Goal: Task Accomplishment & Management: Use online tool/utility

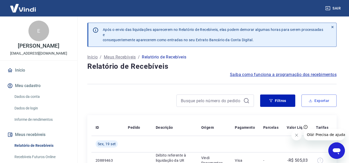
click at [323, 99] on button "Exportar" at bounding box center [318, 101] width 35 height 12
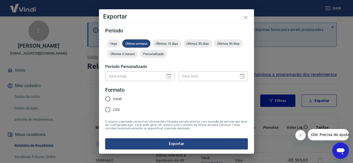
click at [171, 78] on div "Data inicial" at bounding box center [139, 76] width 69 height 10
click at [170, 77] on div "Data inicial" at bounding box center [139, 76] width 69 height 10
click at [108, 99] on input "Excel" at bounding box center [107, 99] width 11 height 11
radio input "true"
click at [169, 75] on div "Data inicial" at bounding box center [139, 76] width 69 height 10
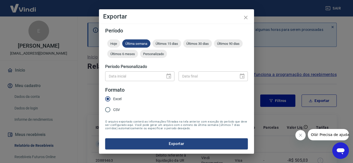
click at [169, 75] on div "Data inicial" at bounding box center [139, 76] width 69 height 10
click at [246, 17] on icon "close" at bounding box center [246, 18] width 4 height 4
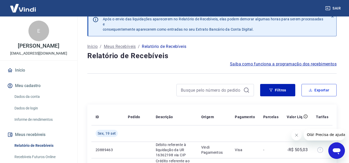
scroll to position [26, 0]
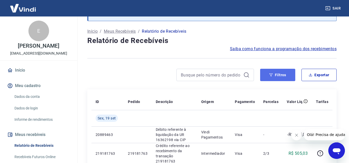
click at [280, 71] on button "Filtros" at bounding box center [277, 75] width 35 height 12
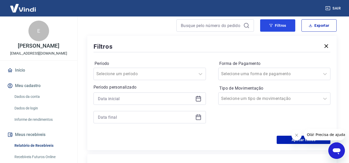
scroll to position [77, 0]
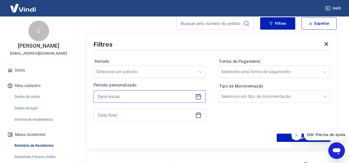
click at [134, 100] on input at bounding box center [145, 97] width 95 height 8
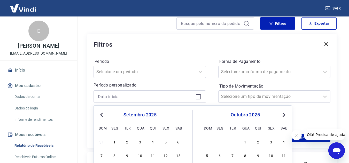
click at [99, 114] on button "Previous Month" at bounding box center [101, 115] width 6 height 6
click at [168, 143] on div "1" at bounding box center [165, 142] width 6 height 6
type input "[DATE]"
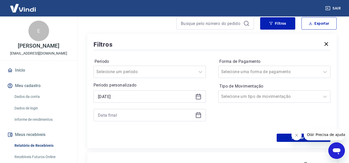
click at [197, 114] on icon at bounding box center [198, 115] width 6 height 6
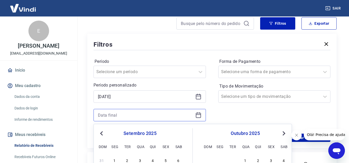
scroll to position [155, 0]
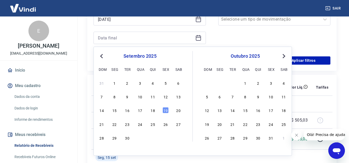
click at [102, 57] on span "Previous Month" at bounding box center [102, 56] width 0 height 6
click at [104, 153] on div "31" at bounding box center [102, 152] width 6 height 6
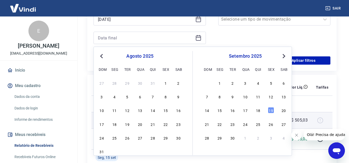
type input "[DATE]"
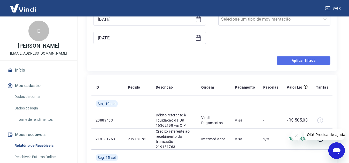
click at [311, 61] on button "Aplicar filtros" at bounding box center [303, 61] width 54 height 8
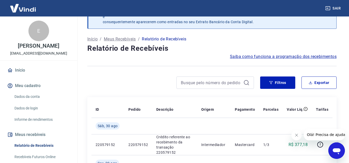
scroll to position [155, 0]
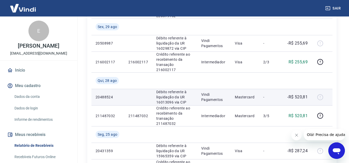
click at [313, 89] on td at bounding box center [322, 97] width 21 height 17
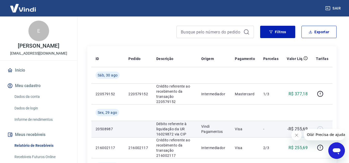
scroll to position [0, 0]
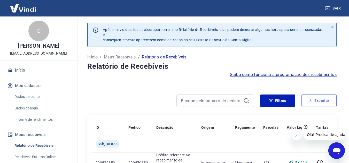
click at [312, 104] on button "Exportar" at bounding box center [318, 101] width 35 height 12
type input "[DATE]"
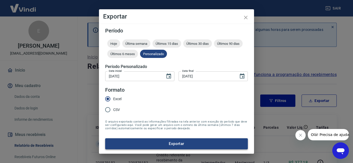
click at [183, 144] on button "Exportar" at bounding box center [176, 144] width 142 height 11
